Goal: Navigation & Orientation: Find specific page/section

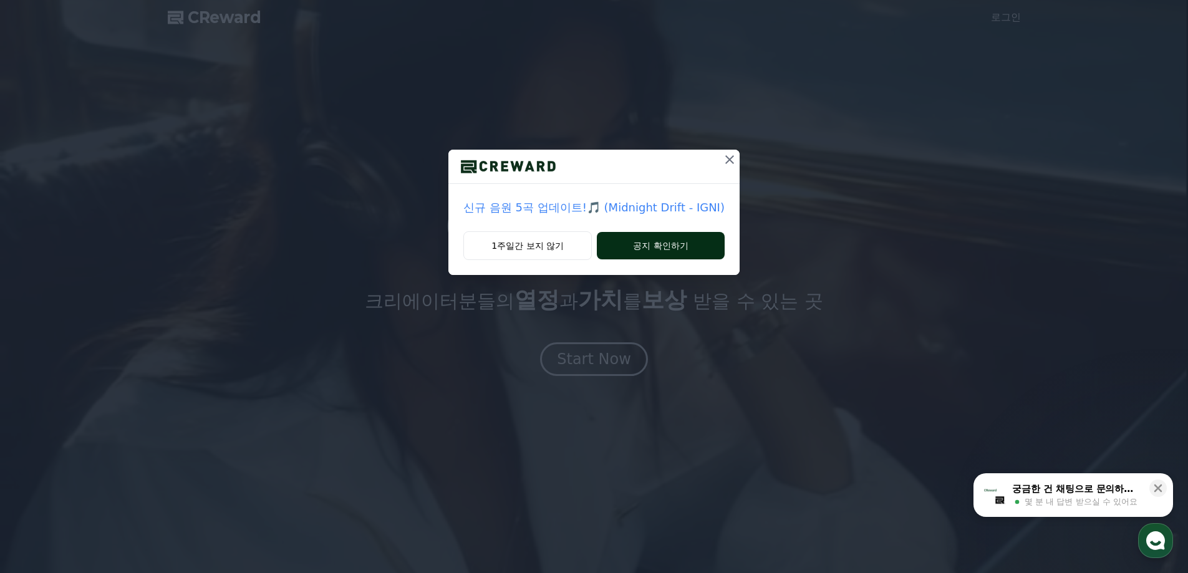
click at [690, 239] on button "공지 확인하기" at bounding box center [661, 245] width 128 height 27
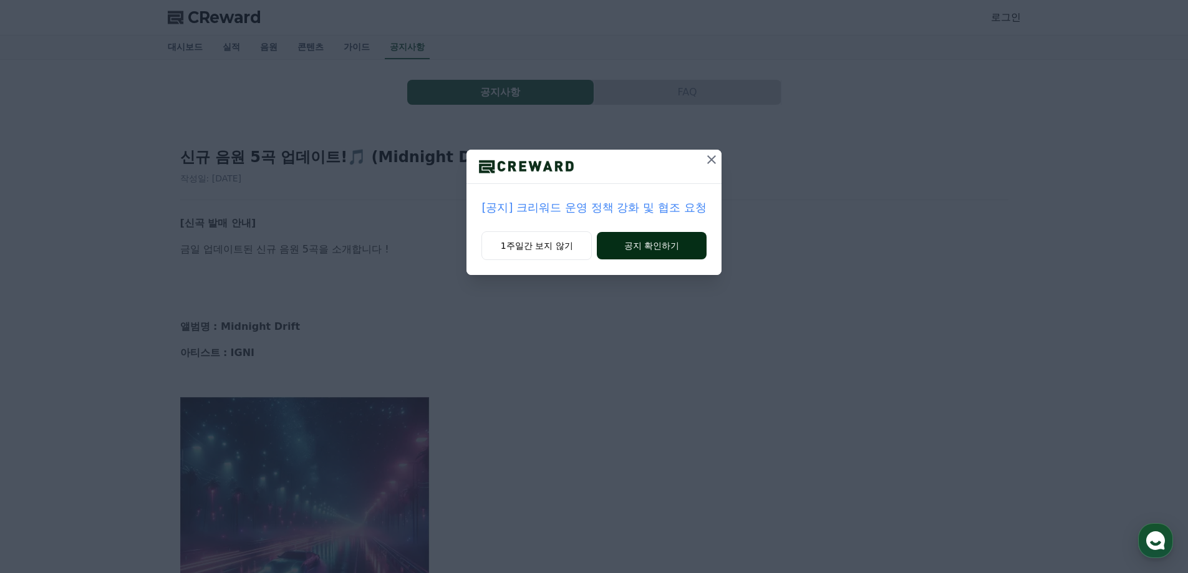
click at [687, 243] on button "공지 확인하기" at bounding box center [651, 245] width 109 height 27
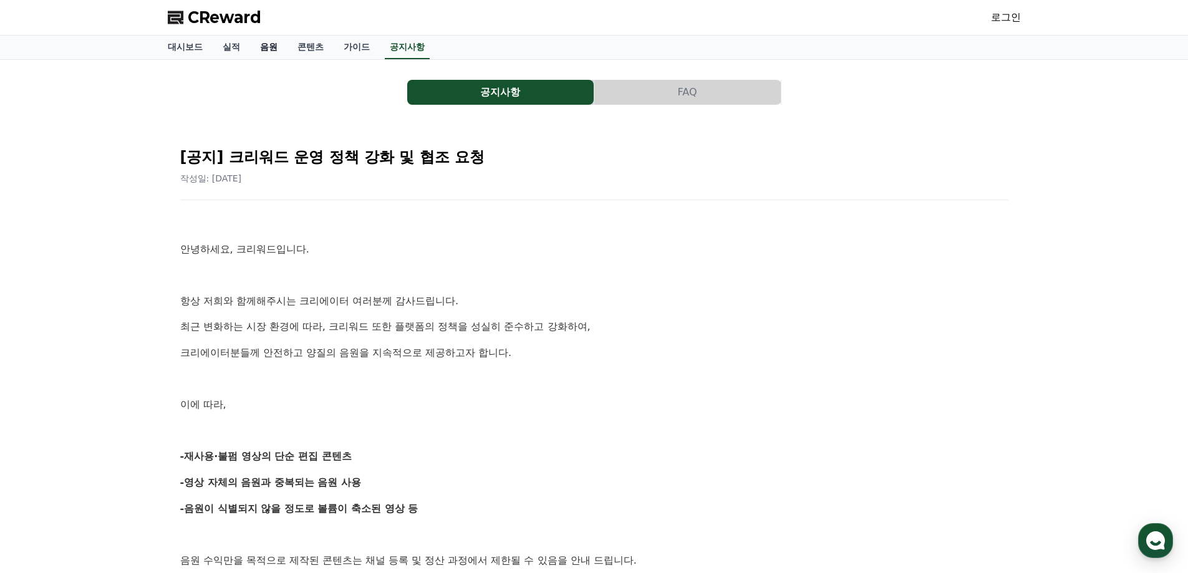
click at [273, 46] on link "음원" at bounding box center [268, 48] width 37 height 24
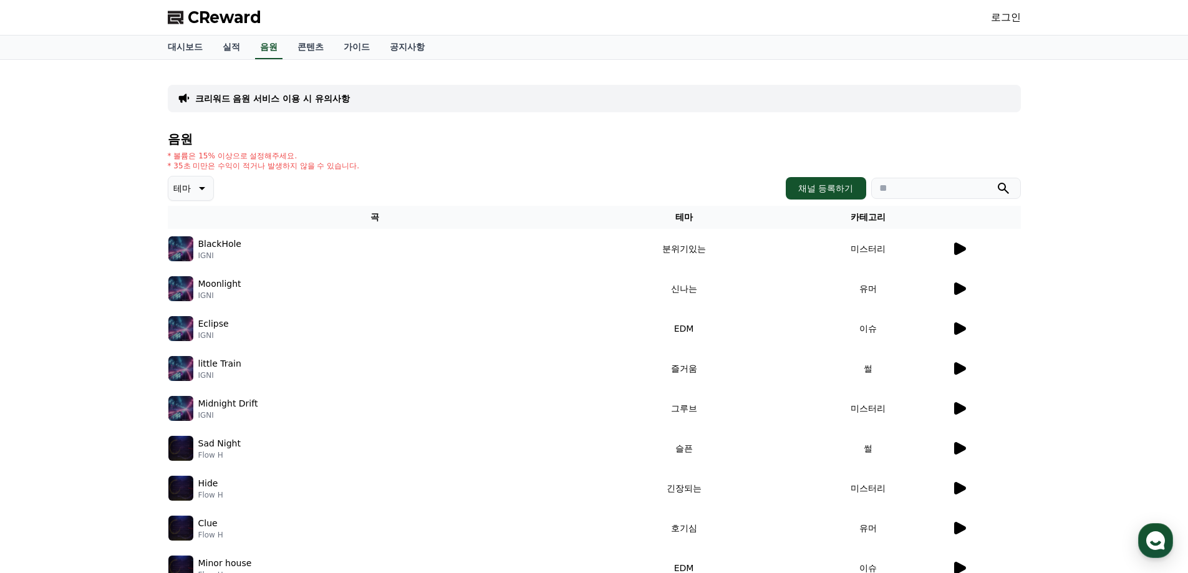
click at [206, 188] on icon at bounding box center [200, 188] width 15 height 15
click at [192, 274] on button "잔잔한" at bounding box center [188, 271] width 36 height 27
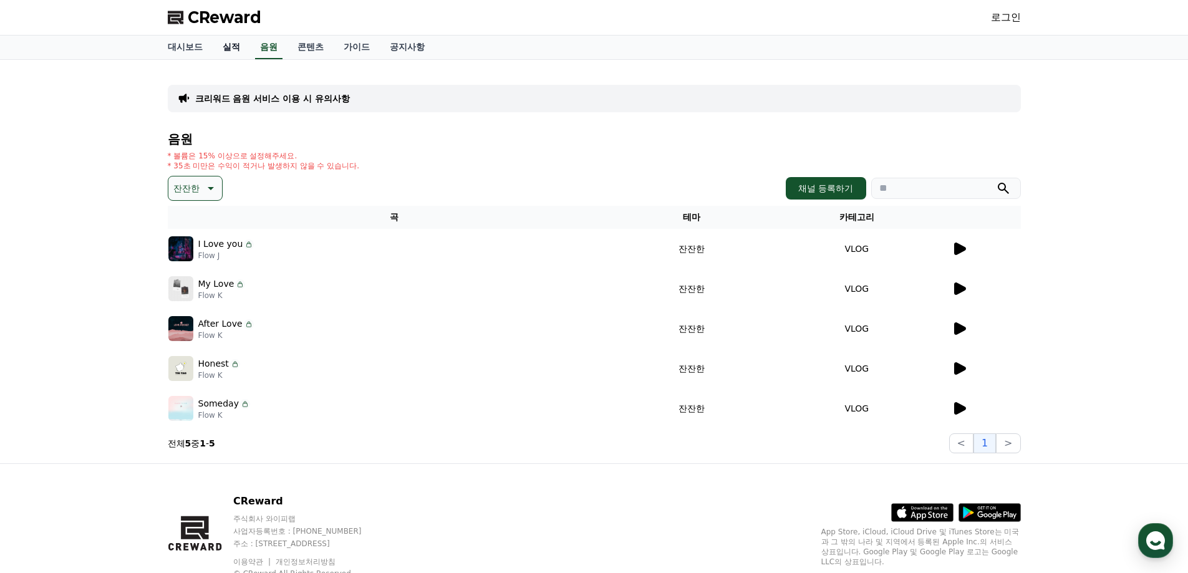
click at [233, 52] on link "실적" at bounding box center [231, 48] width 37 height 24
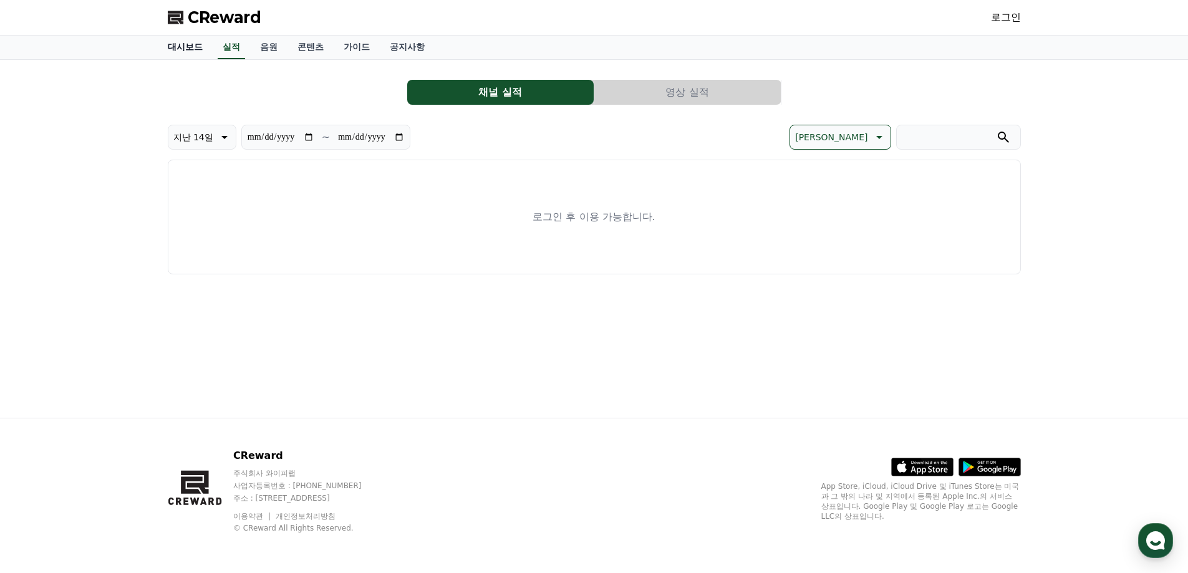
click at [186, 51] on link "대시보드" at bounding box center [185, 48] width 55 height 24
